Goal: Task Accomplishment & Management: Use online tool/utility

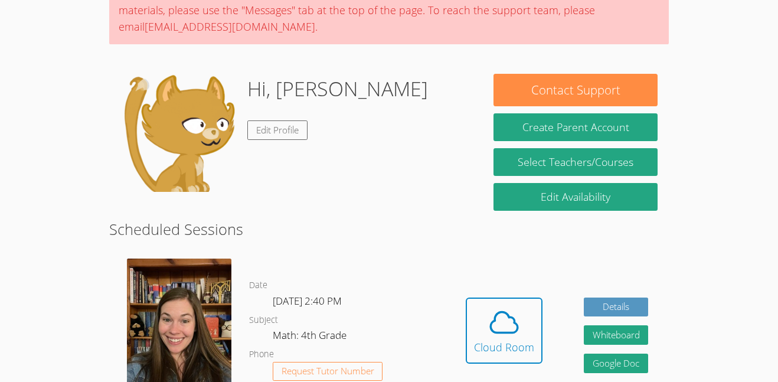
scroll to position [118, 0]
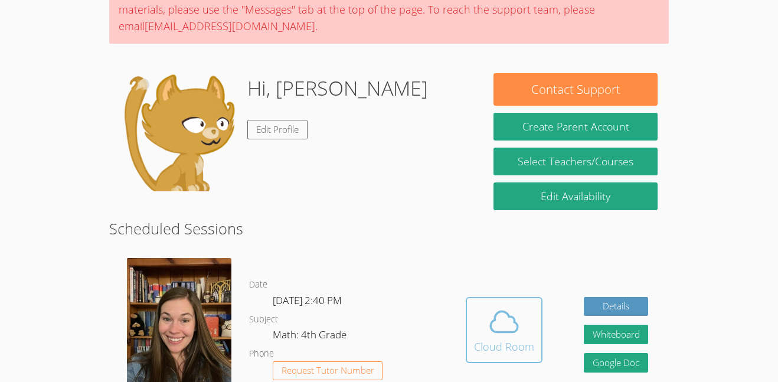
click at [502, 317] on icon at bounding box center [504, 321] width 33 height 33
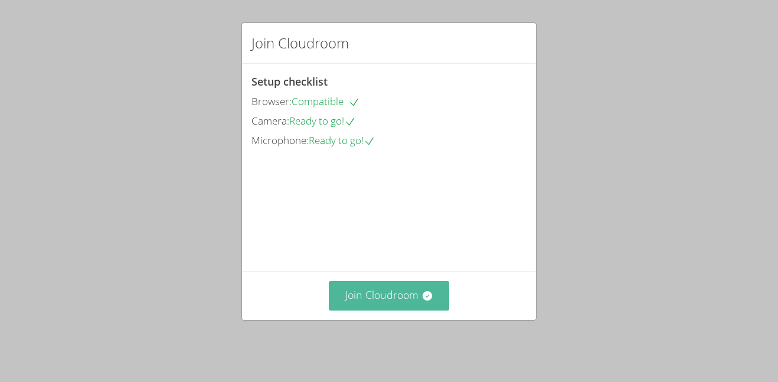
click at [410, 290] on button "Join Cloudroom" at bounding box center [389, 295] width 121 height 29
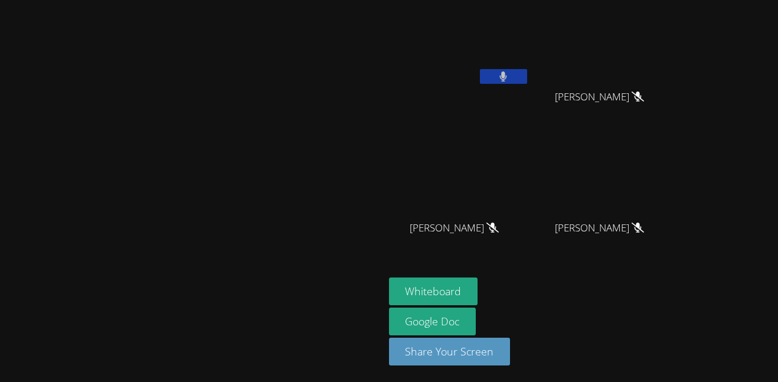
click at [507, 76] on icon at bounding box center [503, 76] width 7 height 10
click at [527, 82] on button at bounding box center [503, 76] width 47 height 15
click at [527, 79] on button at bounding box center [503, 76] width 47 height 15
click at [527, 82] on button at bounding box center [503, 76] width 47 height 15
click at [509, 80] on icon at bounding box center [503, 76] width 12 height 10
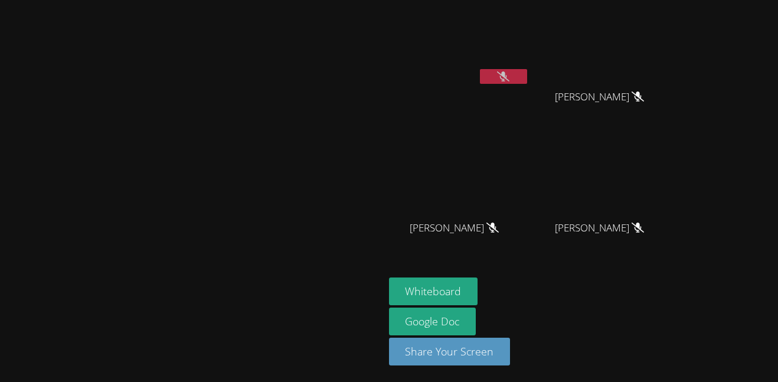
click at [529, 39] on video at bounding box center [459, 44] width 140 height 79
click at [527, 79] on button at bounding box center [503, 76] width 47 height 15
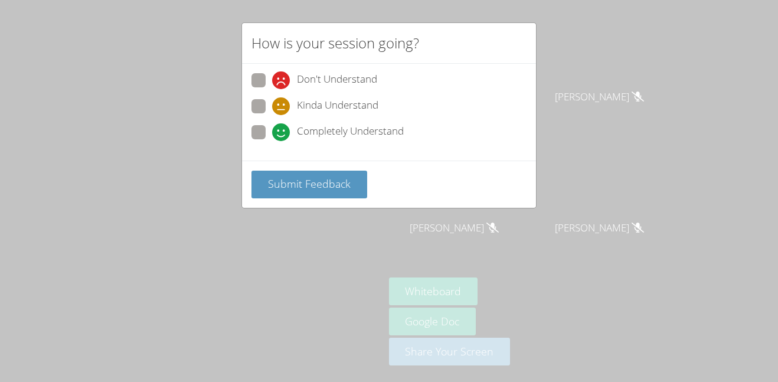
click at [341, 82] on span "Don't Understand" at bounding box center [337, 80] width 80 height 18
click at [282, 82] on input "Don't Understand" at bounding box center [277, 78] width 10 height 10
radio input "true"
click at [332, 186] on span "Submit Feedback" at bounding box center [309, 183] width 83 height 14
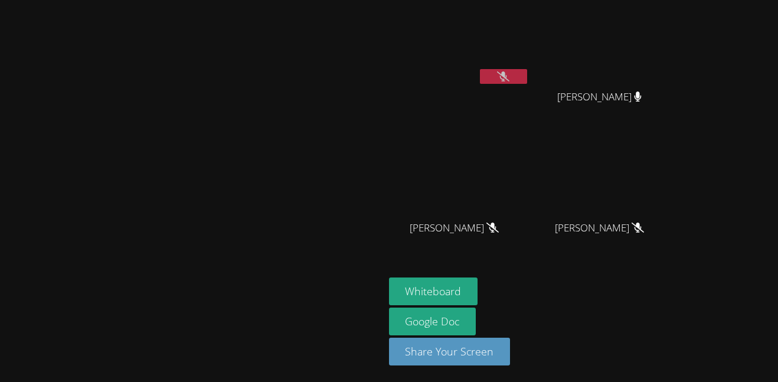
click at [675, 354] on div "Whiteboard Google Doc Share Your Screen" at bounding box center [532, 325] width 286 height 97
click at [529, 66] on video at bounding box center [459, 44] width 140 height 79
click at [529, 71] on video at bounding box center [459, 44] width 140 height 79
click at [509, 80] on icon at bounding box center [503, 76] width 12 height 10
